Goal: Find contact information: Find contact information

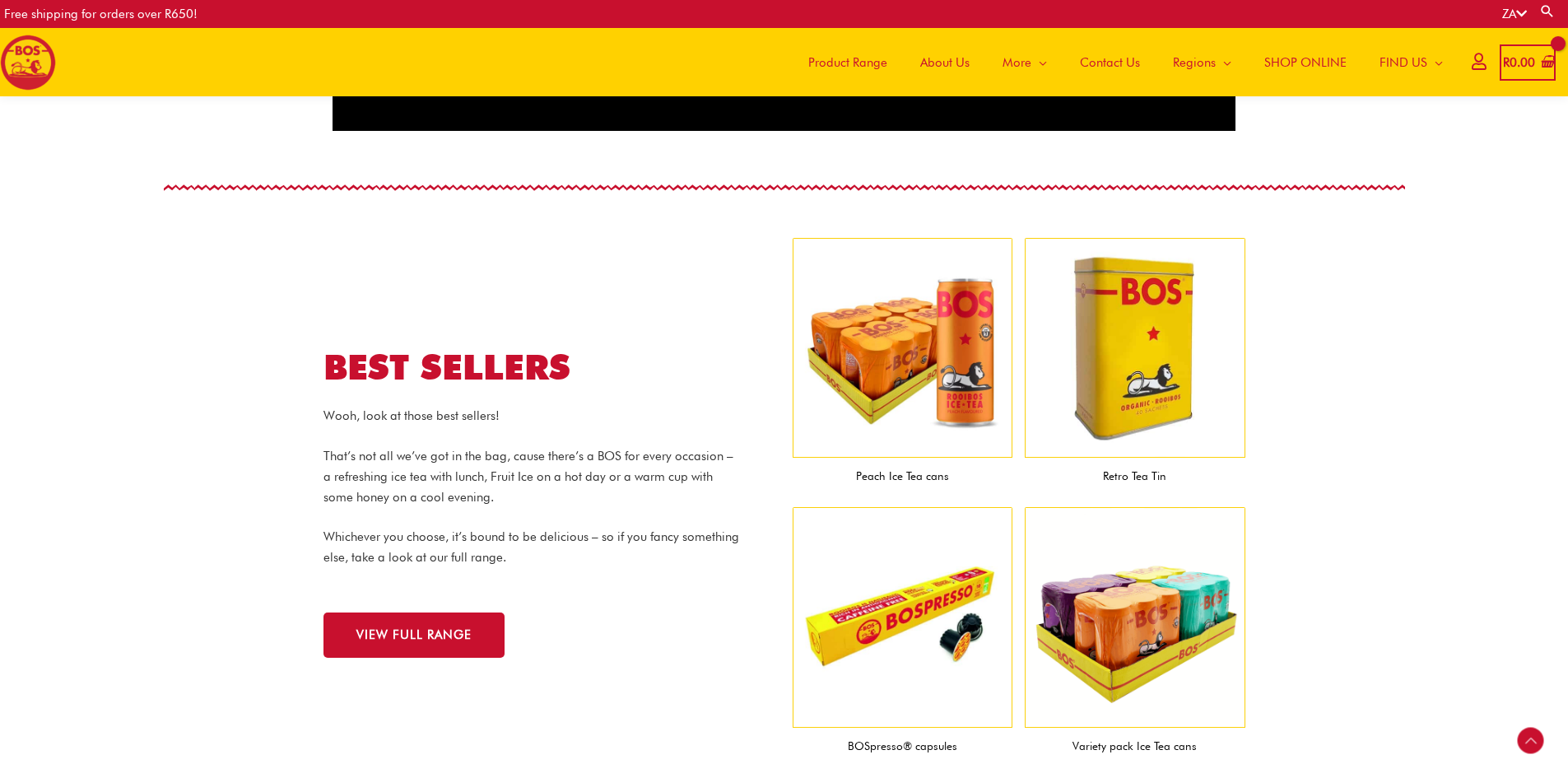
scroll to position [1435, 0]
click at [923, 408] on img at bounding box center [903, 347] width 221 height 221
click at [1099, 66] on span "Contact Us" at bounding box center [1110, 62] width 60 height 49
